Goal: Navigation & Orientation: Understand site structure

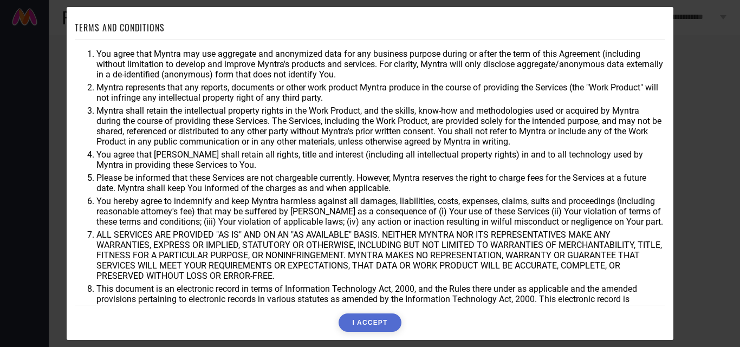
click at [358, 321] on button "I ACCEPT" at bounding box center [370, 323] width 62 height 18
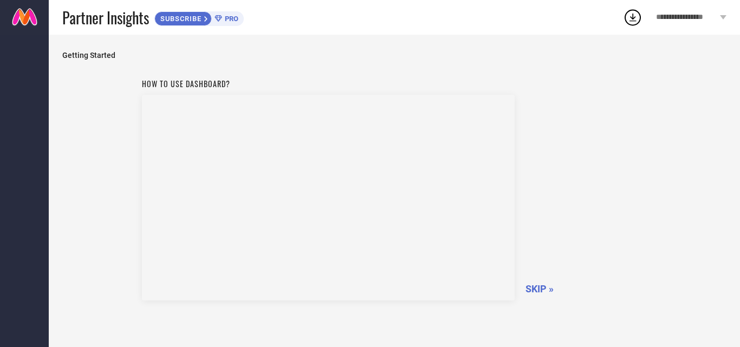
click at [544, 287] on span "SKIP »" at bounding box center [540, 288] width 28 height 11
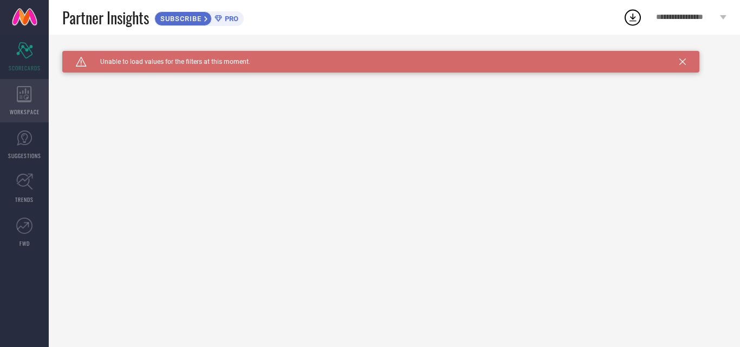
click at [27, 102] on div "WORKSPACE" at bounding box center [24, 100] width 49 height 43
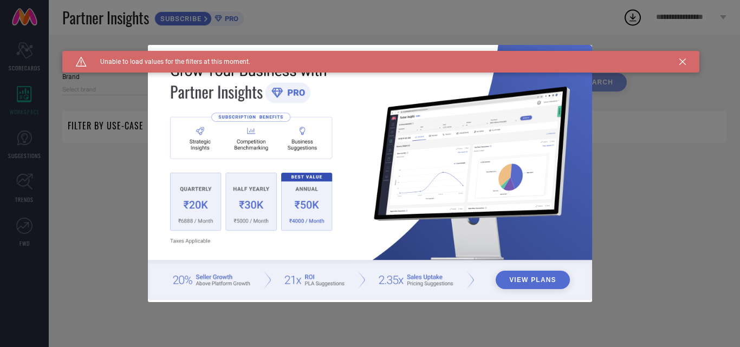
type input "1 STOP FASHION"
type input "All"
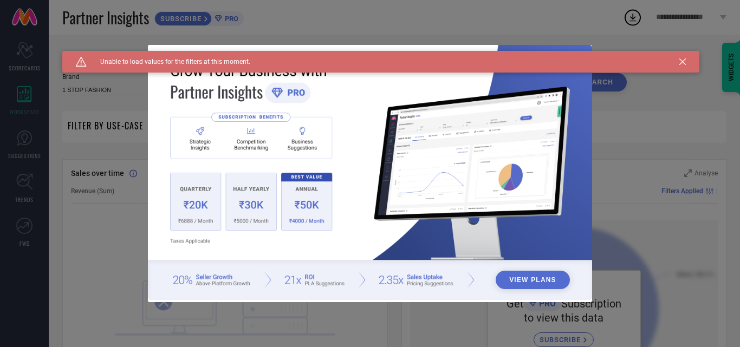
click at [684, 60] on icon at bounding box center [683, 62] width 7 height 7
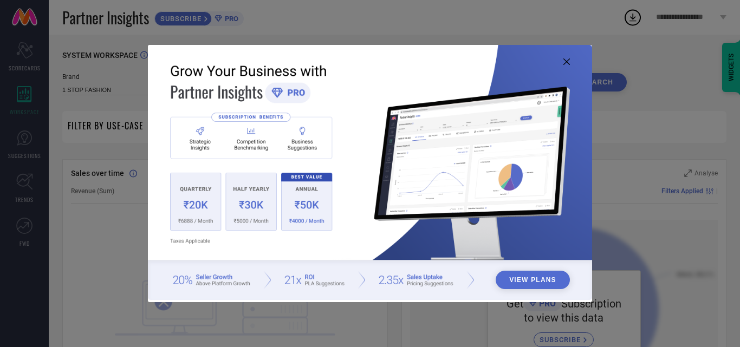
click at [570, 62] on img at bounding box center [370, 172] width 444 height 255
click at [565, 60] on icon at bounding box center [567, 62] width 7 height 7
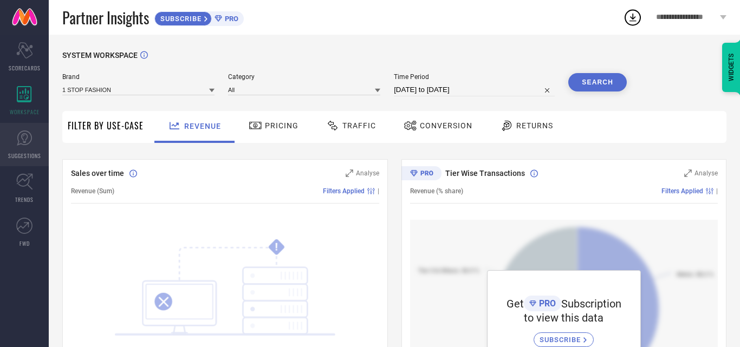
click at [30, 149] on link "SUGGESTIONS" at bounding box center [24, 144] width 49 height 43
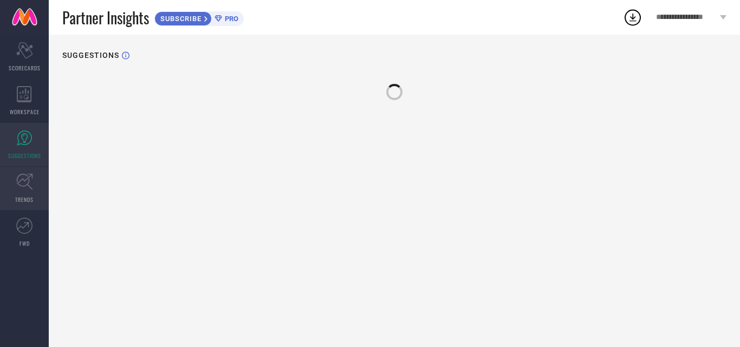
click at [24, 185] on icon at bounding box center [24, 181] width 17 height 17
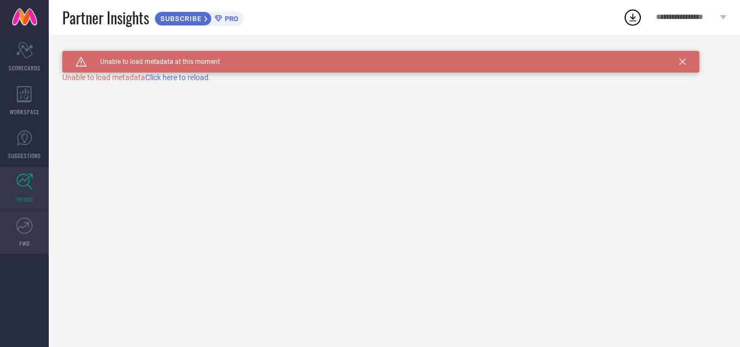
click at [27, 233] on icon at bounding box center [24, 226] width 16 height 16
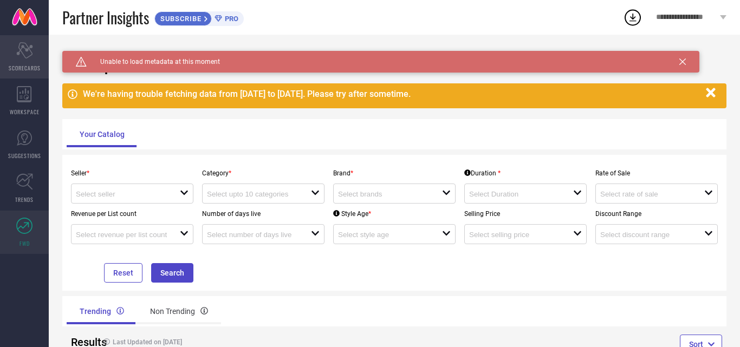
click at [30, 50] on icon at bounding box center [24, 50] width 16 height 16
